Goal: Navigation & Orientation: Find specific page/section

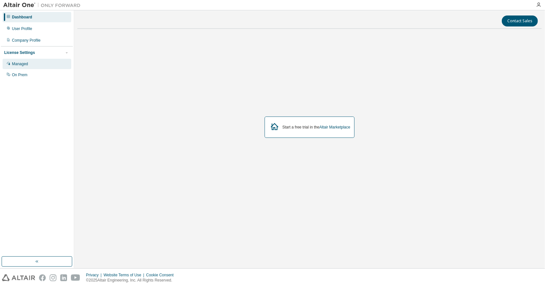
click at [28, 63] on div "Managed" at bounding box center [37, 64] width 69 height 10
